Goal: Task Accomplishment & Management: Manage account settings

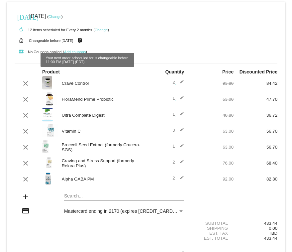
click at [84, 40] on mat-icon "live_help" at bounding box center [80, 40] width 8 height 9
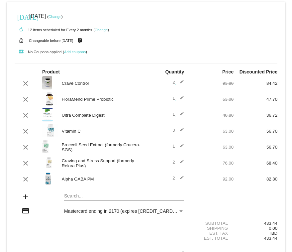
click at [21, 29] on mat-icon "autorenew" at bounding box center [21, 30] width 8 height 8
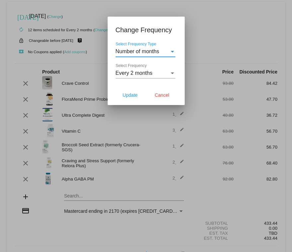
click at [172, 51] on div "Select Frequency Type" at bounding box center [172, 52] width 3 height 2
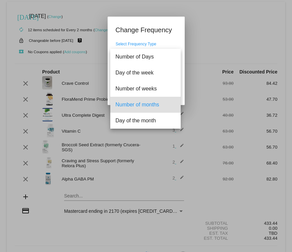
click at [206, 54] on div at bounding box center [146, 126] width 292 height 252
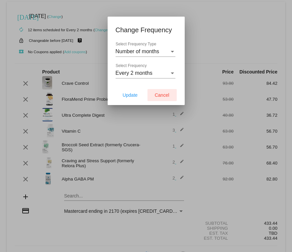
click at [161, 93] on span "Cancel" at bounding box center [162, 94] width 15 height 5
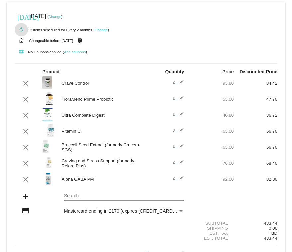
click at [61, 16] on link "Change" at bounding box center [54, 17] width 13 height 4
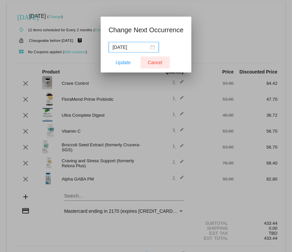
click at [155, 62] on span "Cancel" at bounding box center [155, 62] width 15 height 5
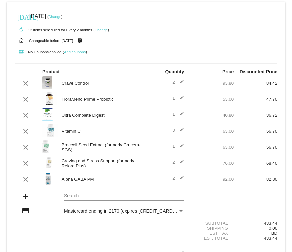
click at [3, 124] on div "[DATE] [DATE] ( Change ) autorenew 12 items scheduled for Every 2 months ( Chan…" at bounding box center [146, 219] width 292 height 435
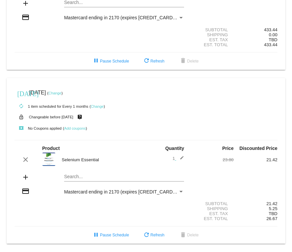
scroll to position [196, 0]
click at [61, 91] on link "Change" at bounding box center [54, 93] width 13 height 4
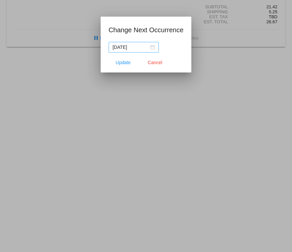
click at [147, 47] on div "[DATE]" at bounding box center [134, 46] width 42 height 7
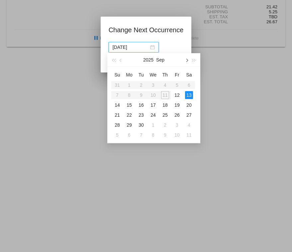
click at [187, 60] on span "button" at bounding box center [186, 60] width 3 height 3
click at [177, 94] on div "10" at bounding box center [177, 95] width 8 height 8
type input "[DATE]"
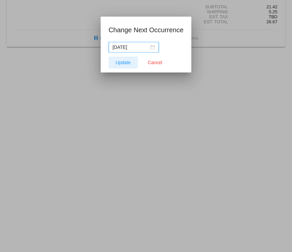
click at [125, 64] on span "Update" at bounding box center [122, 62] width 15 height 5
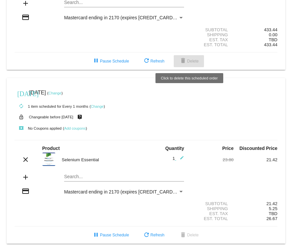
click at [191, 59] on span "delete Delete" at bounding box center [189, 61] width 20 height 5
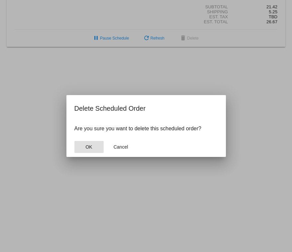
click at [91, 147] on span "OK" at bounding box center [88, 146] width 7 height 5
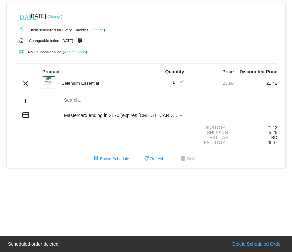
scroll to position [0, 0]
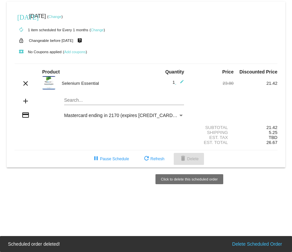
click at [191, 158] on span "delete Delete" at bounding box center [189, 158] width 20 height 5
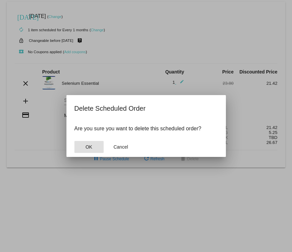
click at [95, 145] on button "OK" at bounding box center [88, 147] width 29 height 12
